Goal: Task Accomplishment & Management: Manage account settings

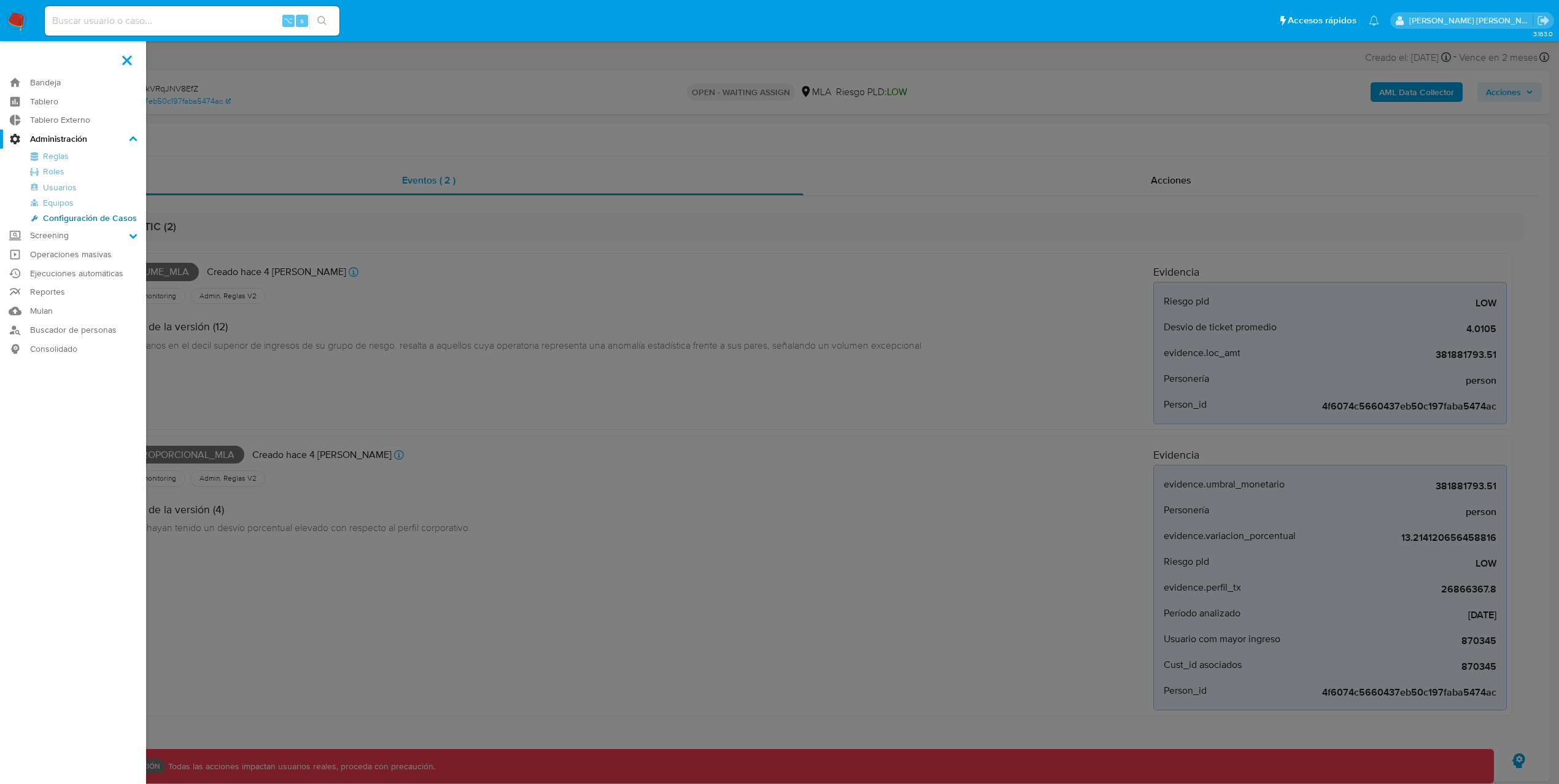
select select "10"
click at [49, 166] on link "Roles" at bounding box center [73, 171] width 146 height 16
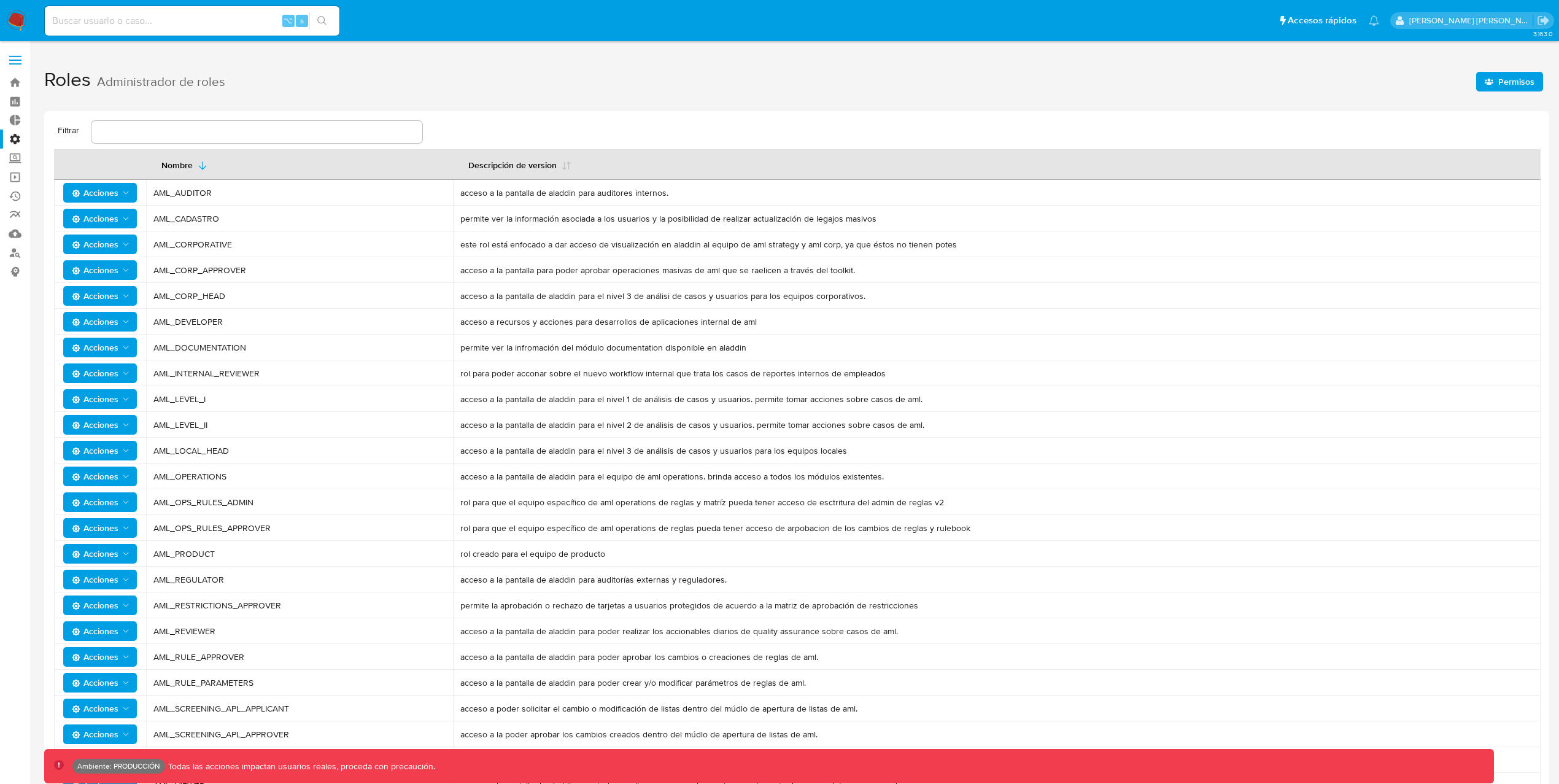
click at [1528, 80] on span "Permisos" at bounding box center [1516, 82] width 36 height 20
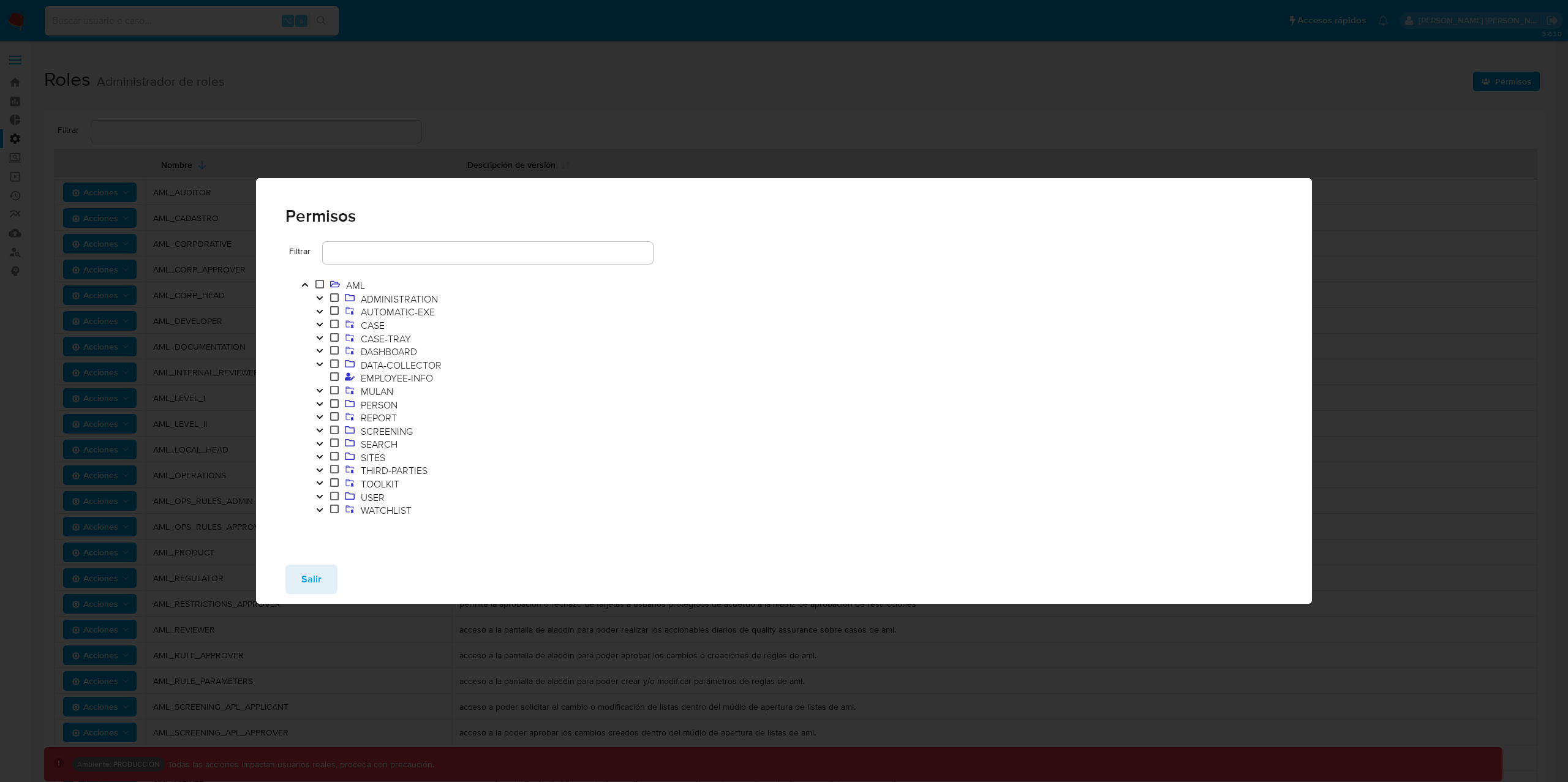
click at [316, 414] on icon "Toggle" at bounding box center [319, 417] width 8 height 7
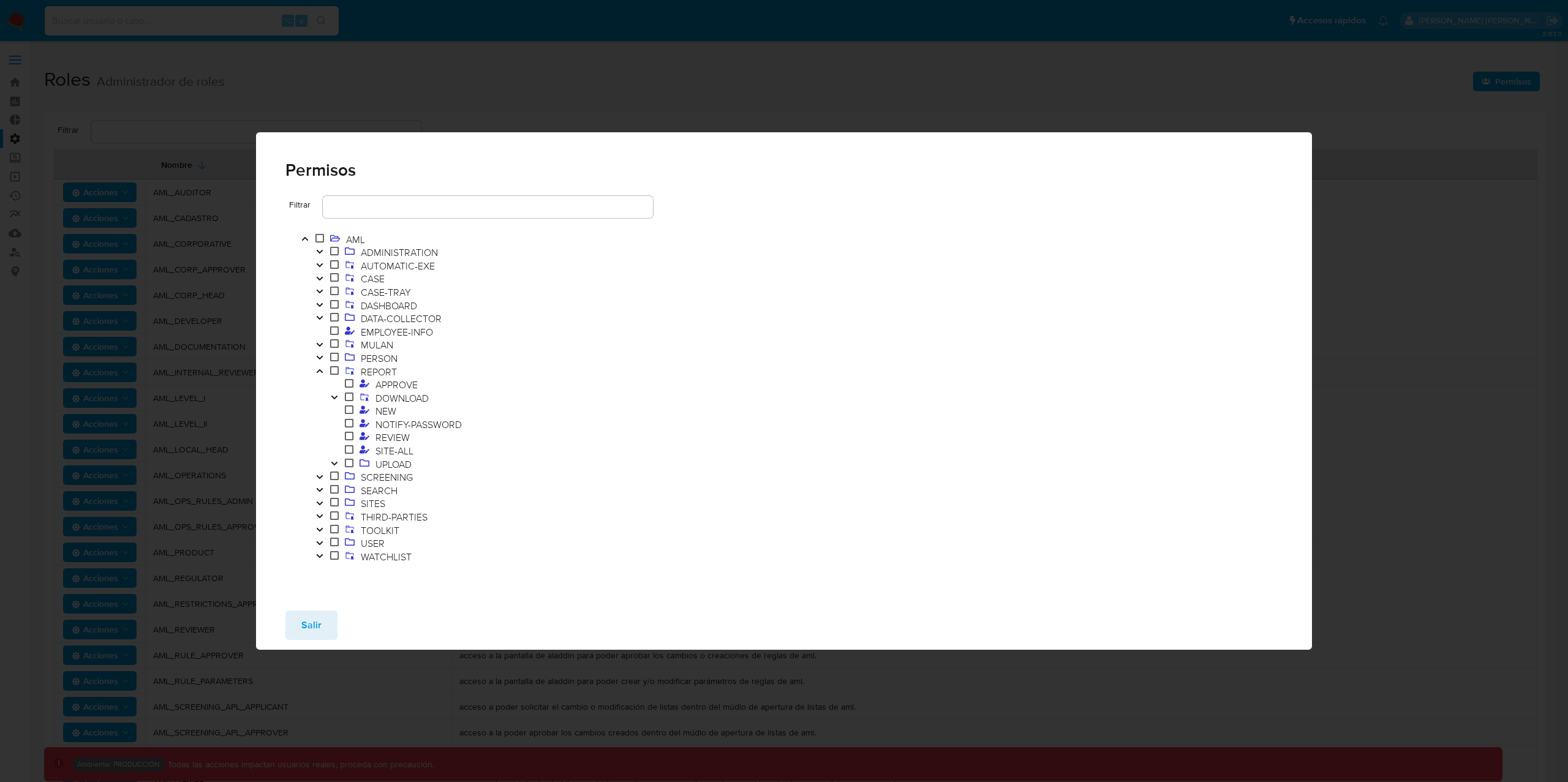
click at [333, 398] on icon "Toggle" at bounding box center [333, 397] width 6 height 3
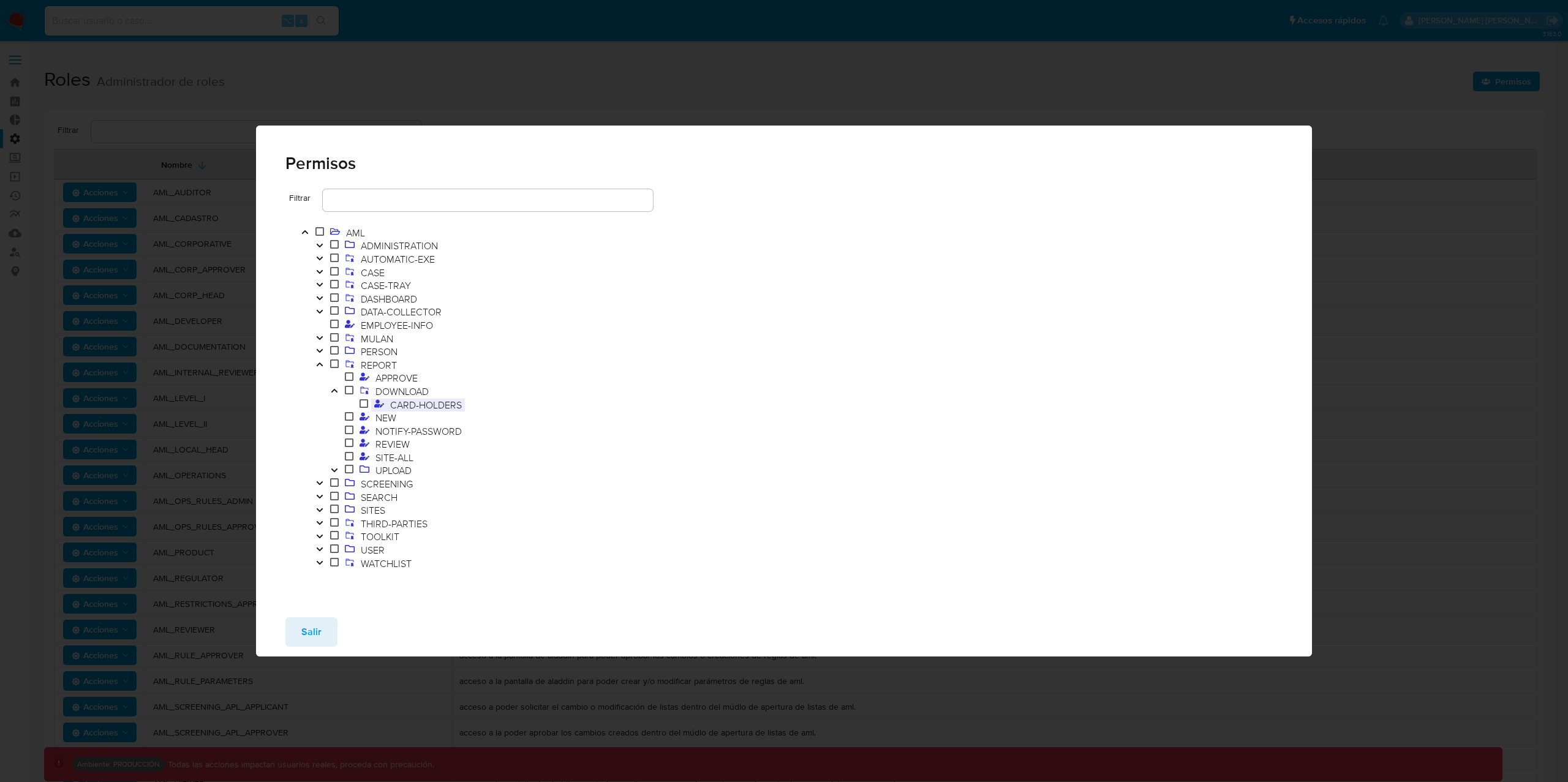
click at [452, 406] on span "CARD-HOLDERS" at bounding box center [426, 405] width 78 height 13
click at [315, 639] on span "Salir" at bounding box center [311, 632] width 21 height 27
